Goal: Task Accomplishment & Management: Manage account settings

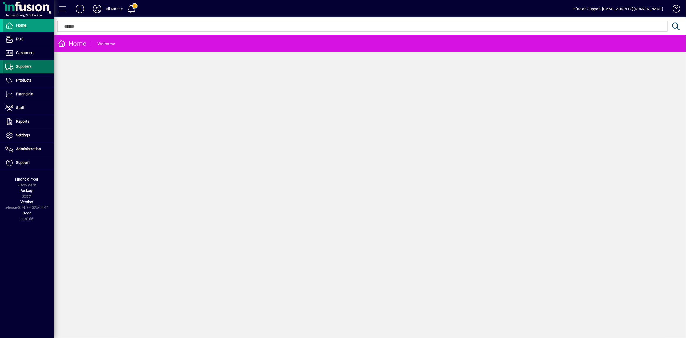
click at [22, 65] on span "Suppliers" at bounding box center [23, 66] width 15 height 4
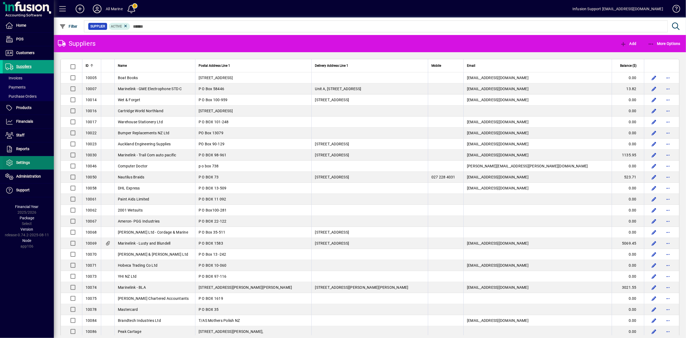
click at [16, 162] on span "Settings" at bounding box center [16, 163] width 27 height 6
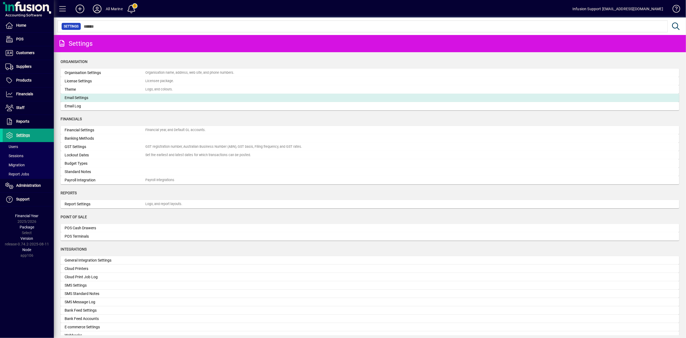
click at [70, 96] on div "Email Settings" at bounding box center [105, 98] width 81 height 6
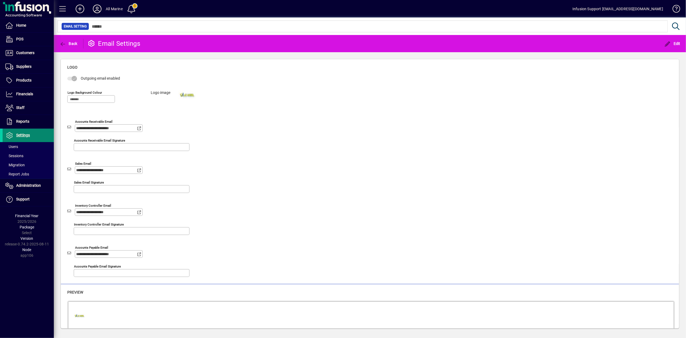
click at [23, 137] on span "Settings" at bounding box center [23, 135] width 14 height 4
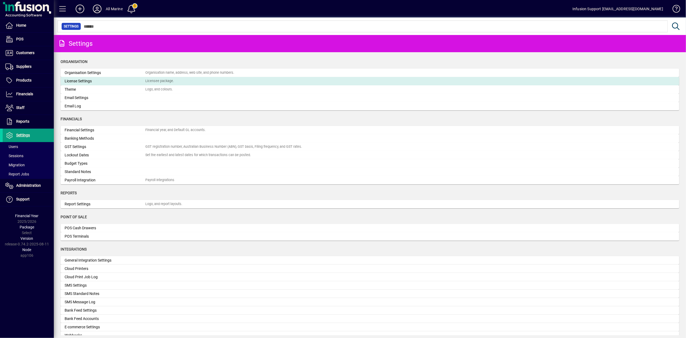
click at [79, 79] on div "License Settings" at bounding box center [105, 81] width 81 height 6
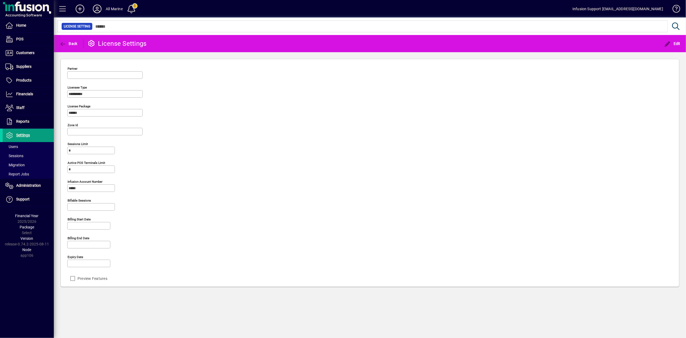
type input "**********"
